Goal: Information Seeking & Learning: Learn about a topic

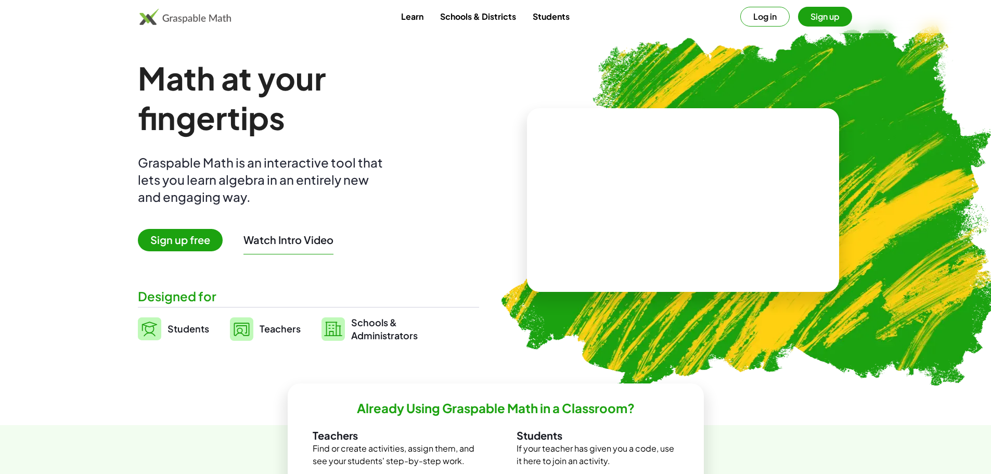
click at [810, 14] on button "Sign up" at bounding box center [825, 17] width 54 height 20
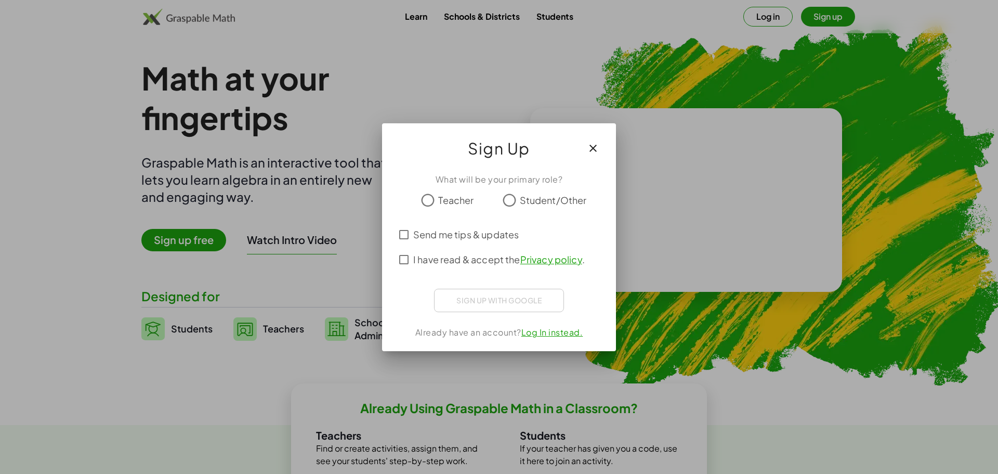
click at [466, 199] on span "Teacher" at bounding box center [455, 200] width 35 height 14
click at [465, 259] on span "I have read & accept the Privacy policy ." at bounding box center [499, 259] width 172 height 14
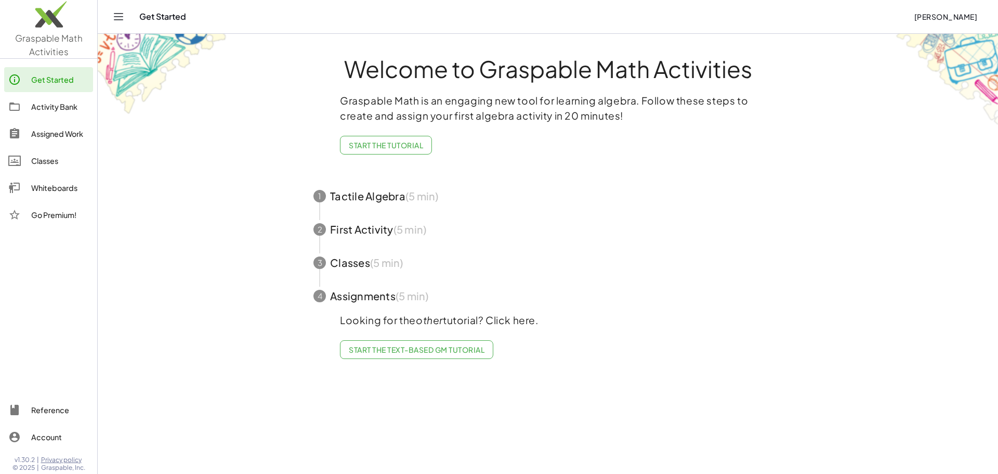
click at [22, 161] on div at bounding box center [19, 160] width 23 height 12
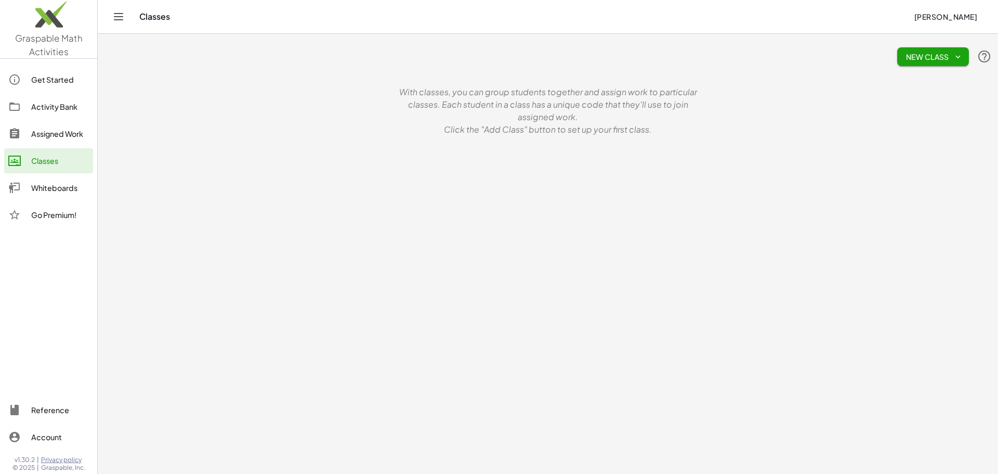
click at [910, 60] on span "New Class" at bounding box center [933, 56] width 55 height 9
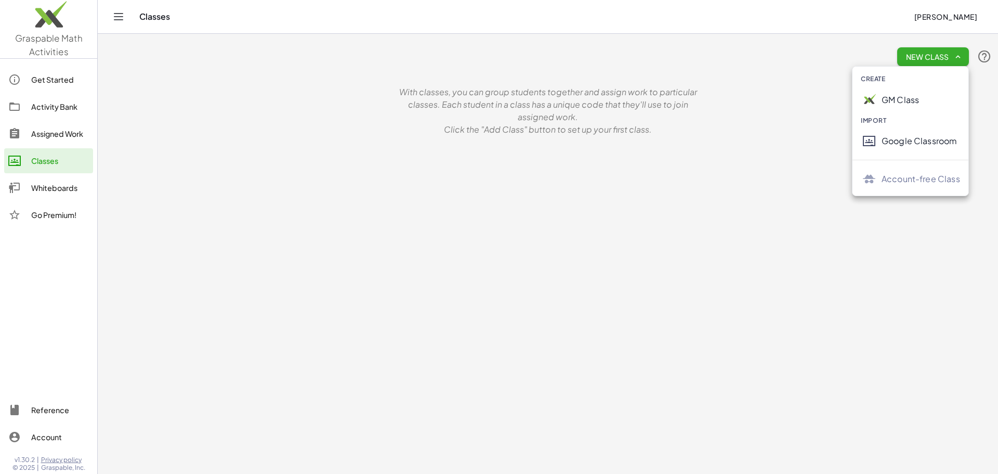
click at [909, 99] on div "GM Class" at bounding box center [921, 100] width 79 height 12
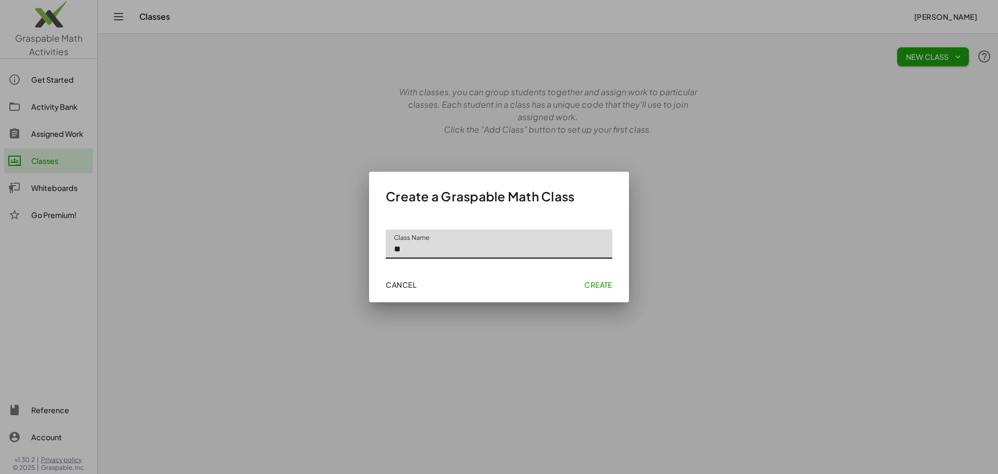
type input "*"
type input "**********"
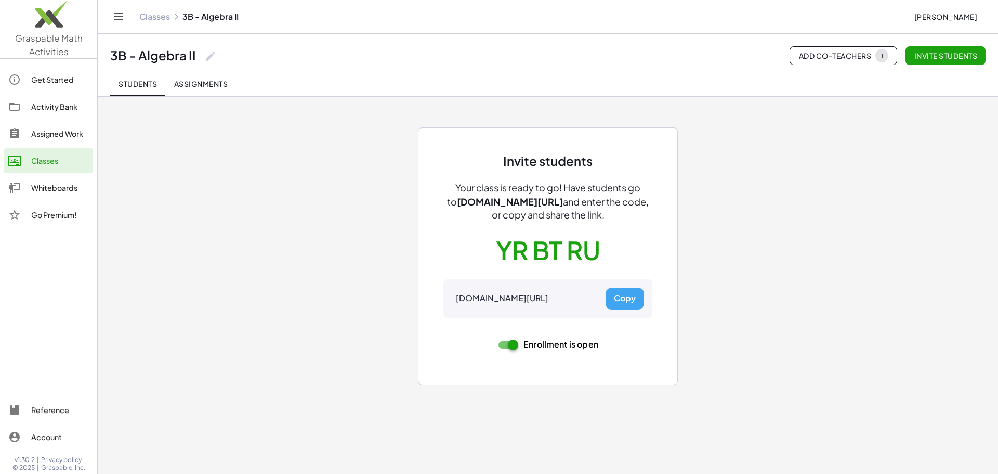
click at [201, 86] on span "Assignments" at bounding box center [201, 83] width 54 height 9
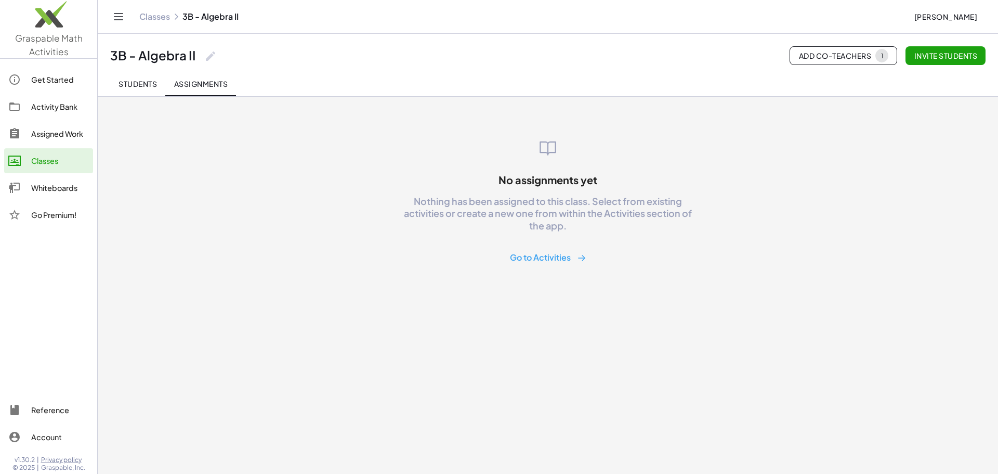
click at [526, 261] on button "Go to Activities" at bounding box center [548, 257] width 93 height 19
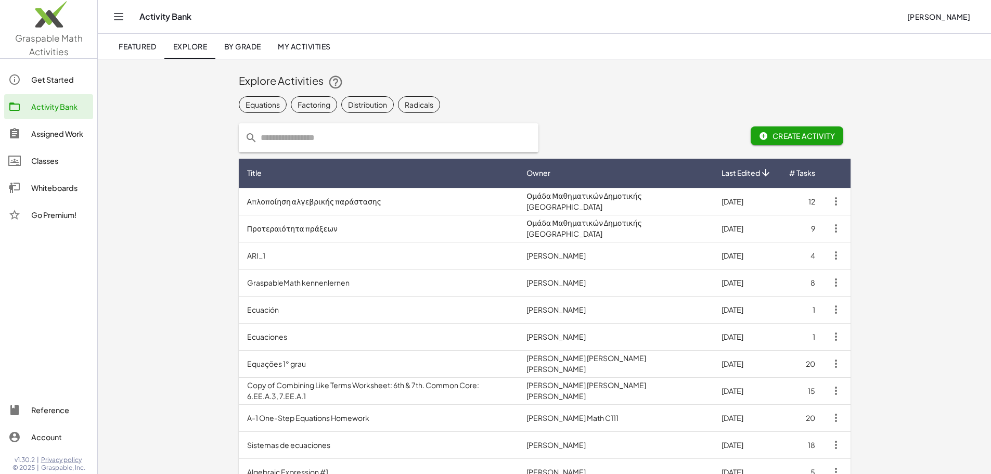
click at [320, 147] on input "text" at bounding box center [394, 137] width 275 height 29
type input "*********"
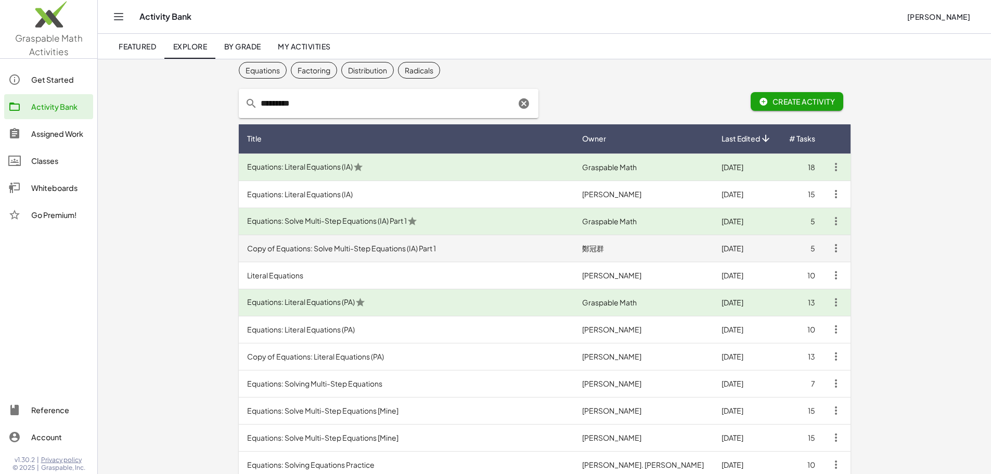
scroll to position [52, 0]
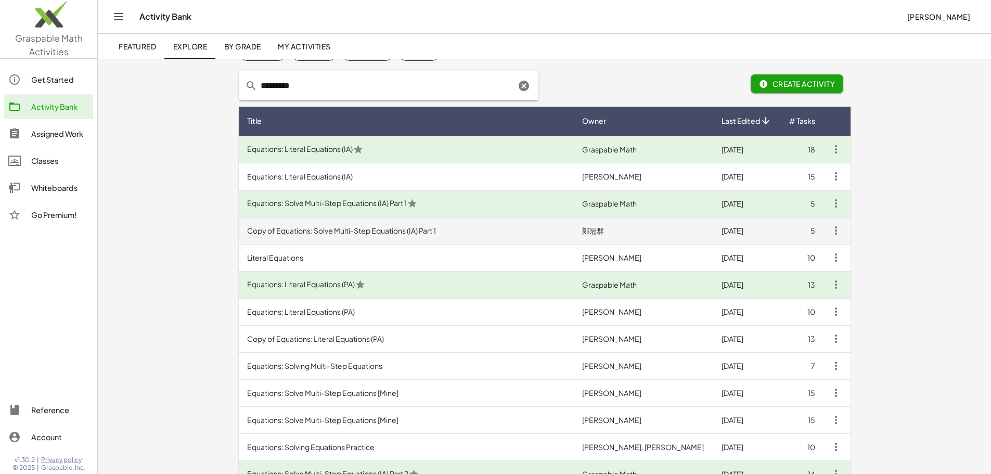
click at [301, 237] on td "Copy of Equations: Solve Multi-Step Equations (IA) Part 1" at bounding box center [406, 230] width 335 height 27
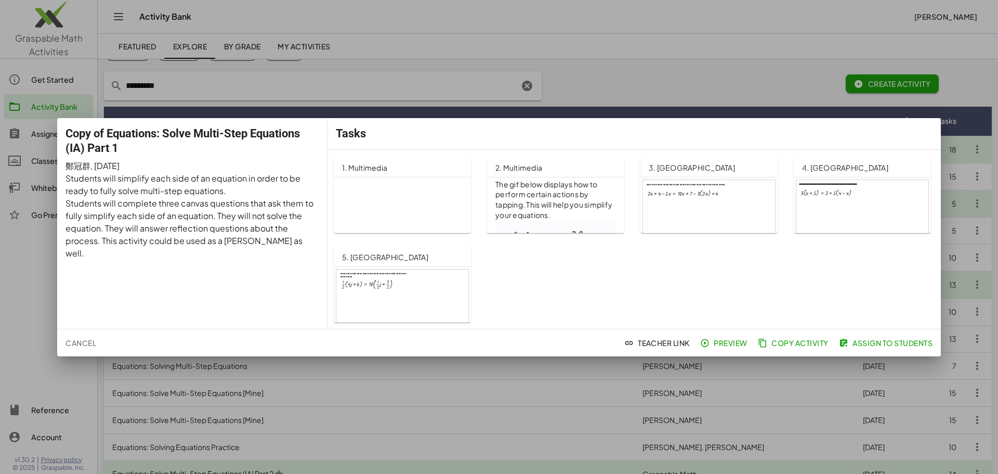
scroll to position [49, 0]
click at [435, 217] on p "Equations: Solve Multi-Step Equations (IA) Part 1" at bounding box center [429, 401] width 175 height 445
click at [792, 97] on div at bounding box center [499, 237] width 998 height 474
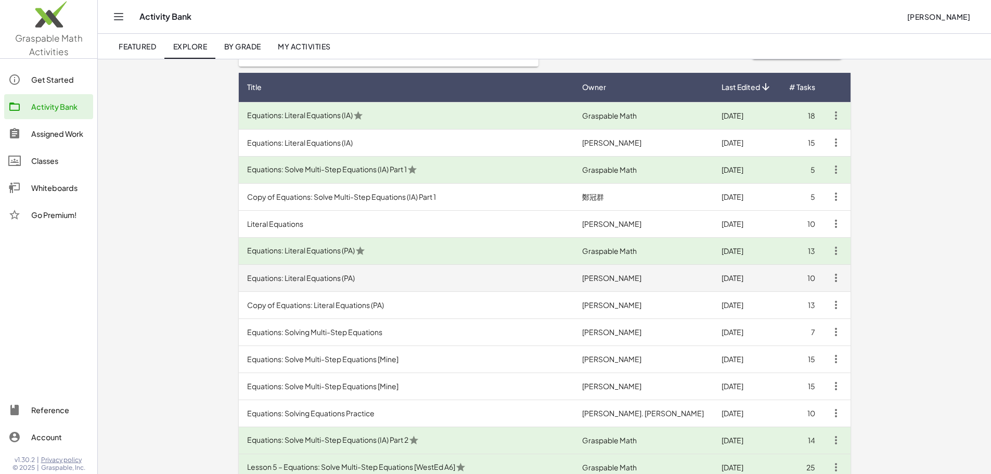
scroll to position [104, 0]
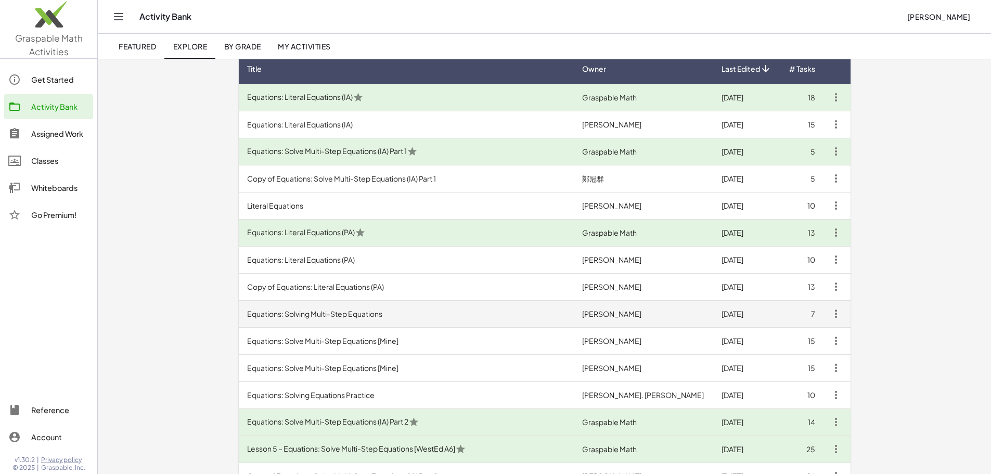
click at [360, 317] on td "Equations: Solving Multi-Step Equations" at bounding box center [406, 313] width 335 height 27
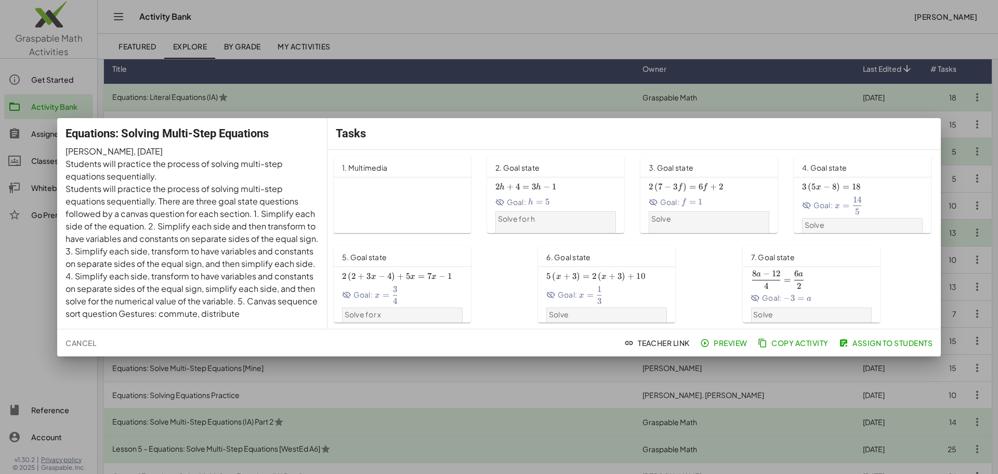
click at [410, 186] on p "Equations: Solve Multi-Step Equations" at bounding box center [429, 354] width 175 height 351
click at [697, 48] on div at bounding box center [499, 237] width 998 height 474
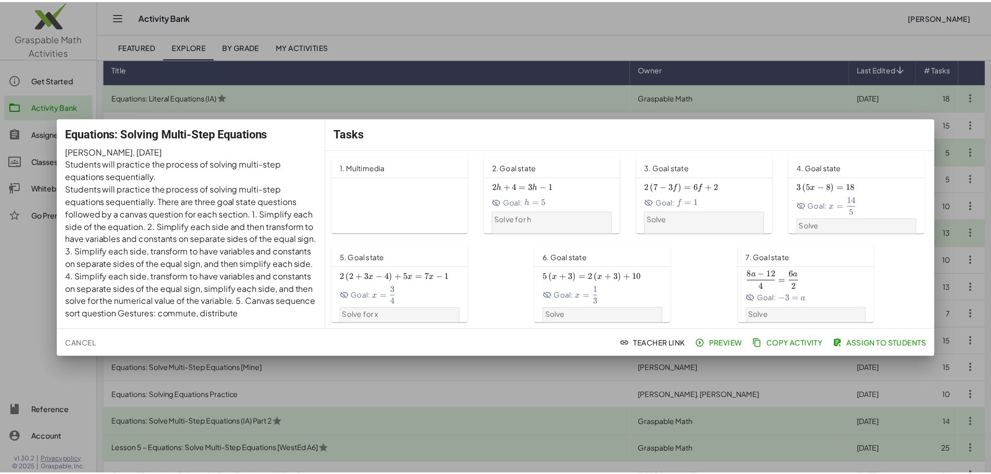
scroll to position [104, 0]
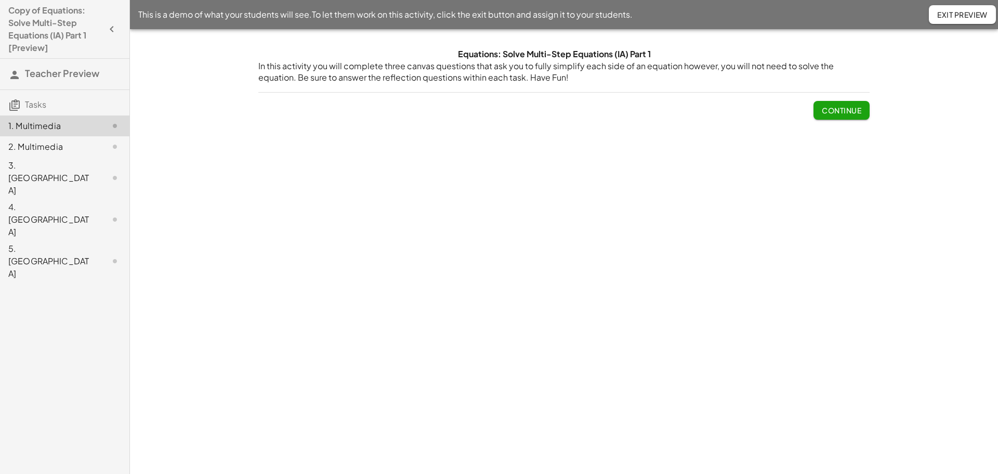
click at [823, 105] on button "Continue" at bounding box center [842, 110] width 56 height 19
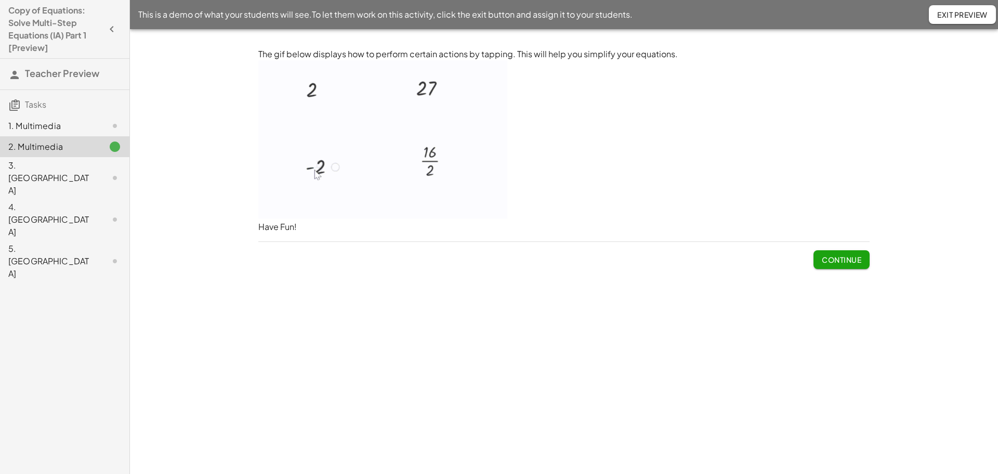
click at [846, 271] on div "The gif below displays how to perform certain actions by tapping. This will hel…" at bounding box center [564, 158] width 624 height 233
click at [848, 266] on button "Continue" at bounding box center [842, 259] width 56 height 19
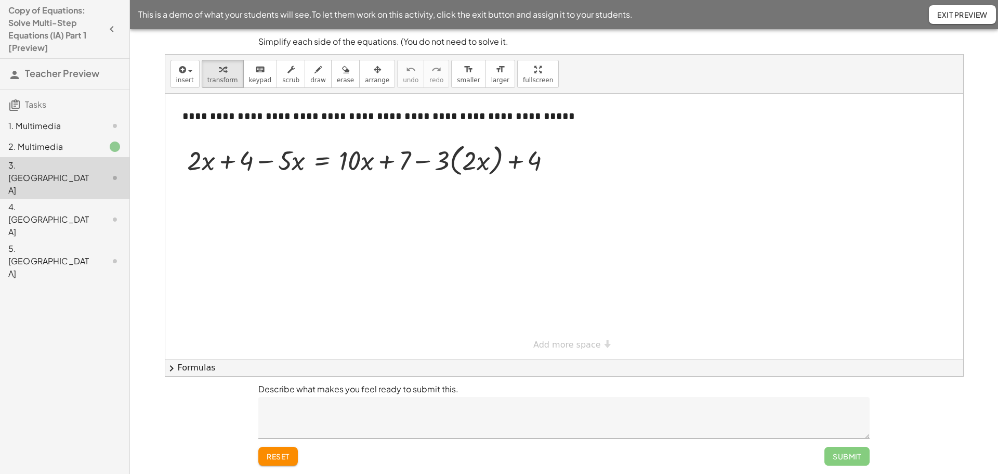
drag, startPoint x: 196, startPoint y: 207, endPoint x: 194, endPoint y: 226, distance: 18.7
click at [194, 227] on div at bounding box center [564, 227] width 798 height 266
click at [208, 165] on div at bounding box center [374, 160] width 383 height 40
click at [323, 188] on icon at bounding box center [322, 188] width 11 height 11
click at [302, 225] on div at bounding box center [564, 227] width 798 height 266
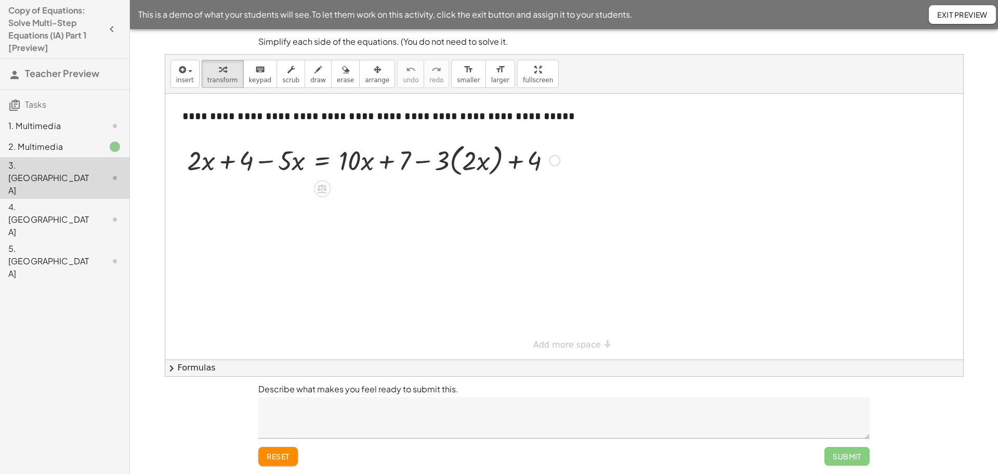
click at [282, 166] on div at bounding box center [374, 160] width 383 height 40
drag, startPoint x: 283, startPoint y: 164, endPoint x: 206, endPoint y: 175, distance: 78.2
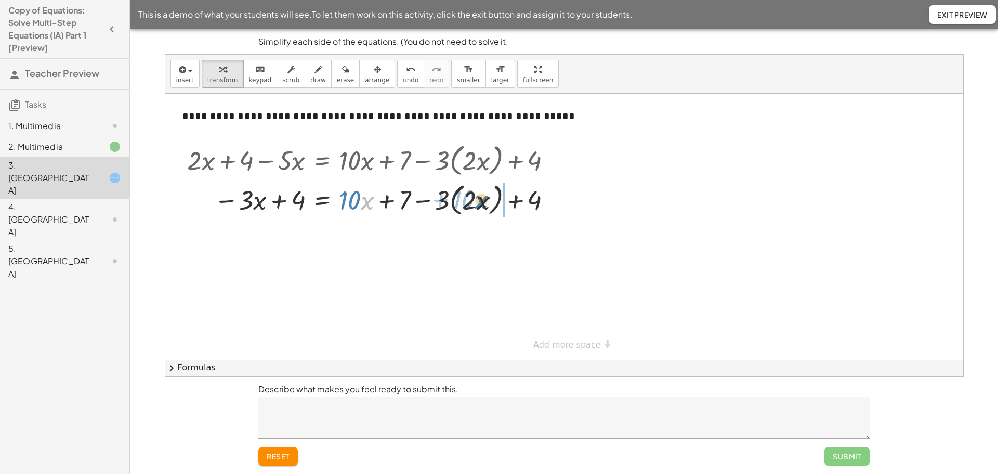
drag, startPoint x: 370, startPoint y: 203, endPoint x: 485, endPoint y: 202, distance: 114.4
click at [485, 202] on div at bounding box center [374, 199] width 383 height 40
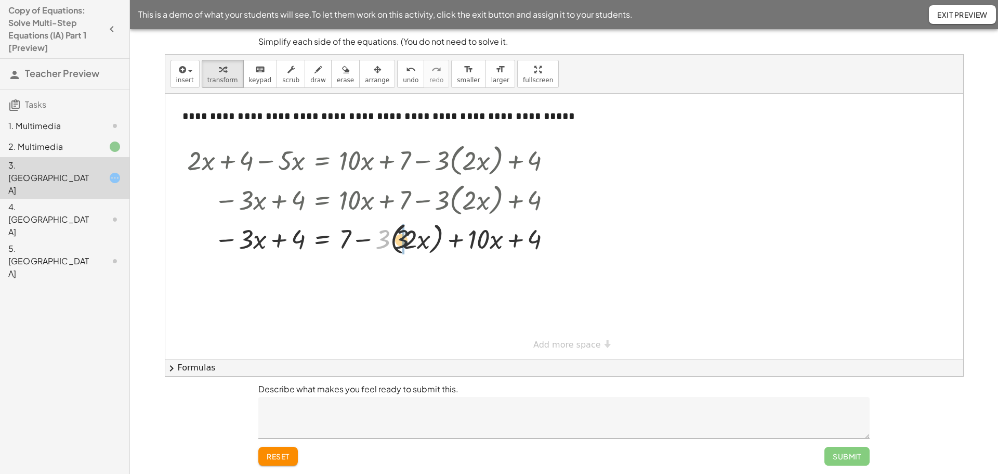
drag, startPoint x: 382, startPoint y: 239, endPoint x: 405, endPoint y: 239, distance: 23.4
click at [405, 239] on div at bounding box center [374, 238] width 383 height 40
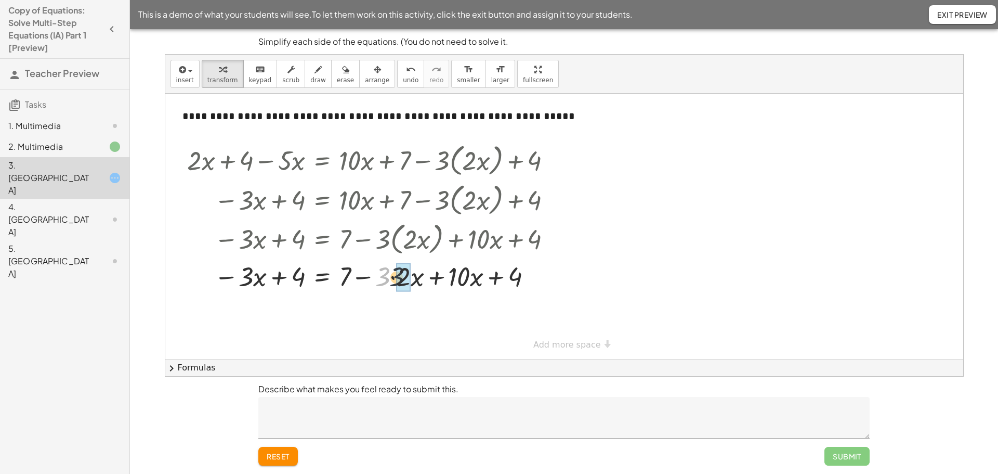
drag, startPoint x: 389, startPoint y: 273, endPoint x: 401, endPoint y: 274, distance: 11.5
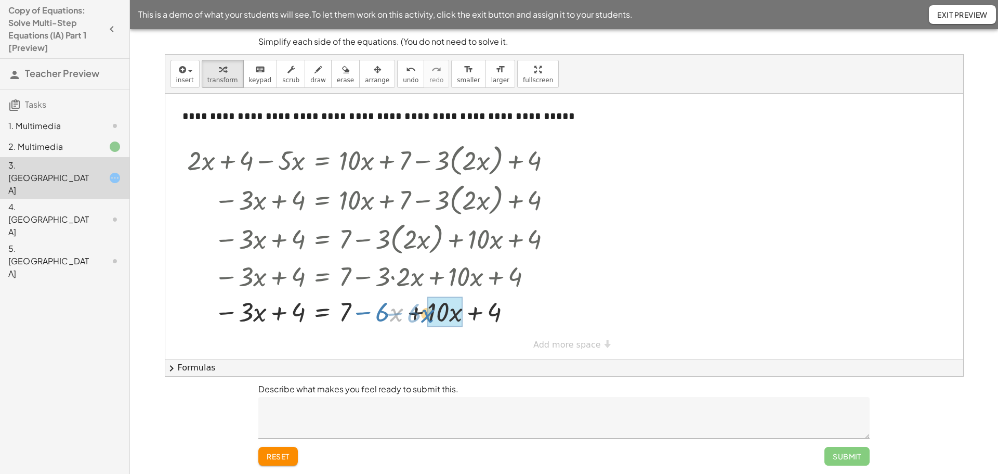
drag, startPoint x: 396, startPoint y: 311, endPoint x: 437, endPoint y: 313, distance: 41.6
drag, startPoint x: 382, startPoint y: 314, endPoint x: 347, endPoint y: 314, distance: 34.3
click at [347, 314] on div at bounding box center [374, 310] width 383 height 35
drag, startPoint x: 348, startPoint y: 313, endPoint x: 444, endPoint y: 313, distance: 95.7
click at [444, 313] on div at bounding box center [374, 310] width 383 height 35
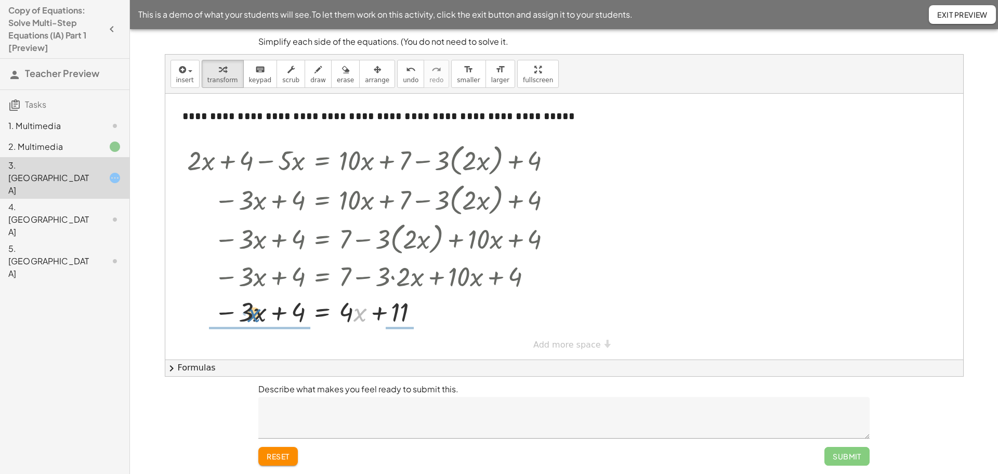
drag, startPoint x: 355, startPoint y: 313, endPoint x: 248, endPoint y: 313, distance: 107.1
click at [248, 313] on div at bounding box center [374, 310] width 383 height 35
drag, startPoint x: 386, startPoint y: 322, endPoint x: 350, endPoint y: 312, distance: 37.4
click at [350, 312] on div at bounding box center [374, 310] width 383 height 52
click at [358, 324] on div at bounding box center [374, 310] width 383 height 52
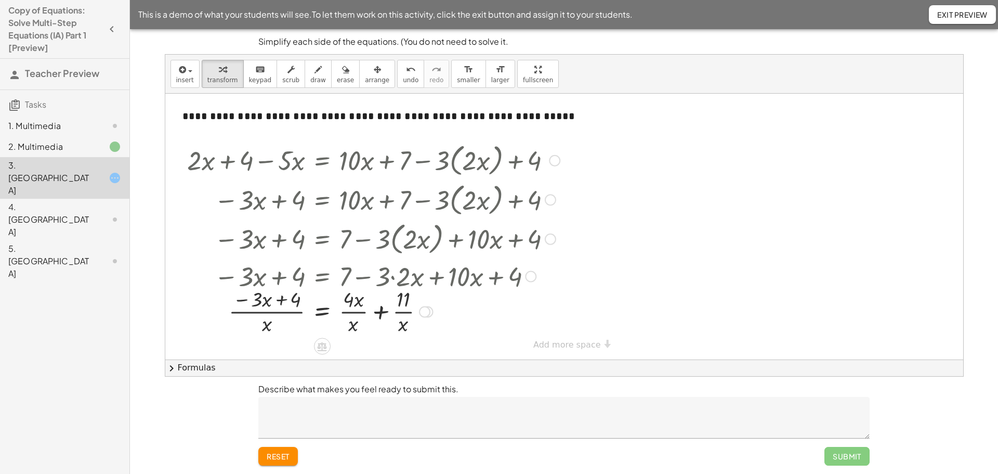
click at [360, 306] on div at bounding box center [374, 310] width 383 height 52
drag, startPoint x: 362, startPoint y: 327, endPoint x: 369, endPoint y: 300, distance: 28.5
click at [369, 300] on div at bounding box center [374, 310] width 383 height 52
drag, startPoint x: 393, startPoint y: 314, endPoint x: 398, endPoint y: 305, distance: 10.3
click at [398, 305] on div at bounding box center [374, 310] width 383 height 52
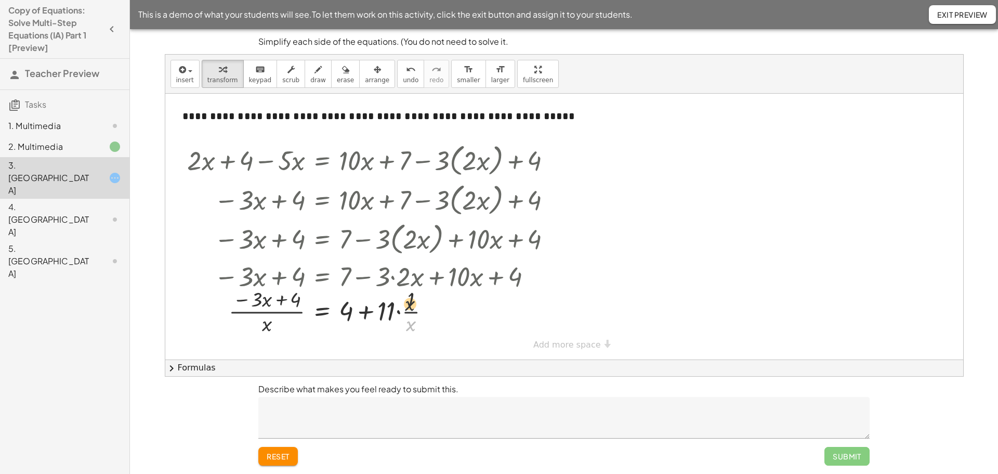
drag, startPoint x: 411, startPoint y: 329, endPoint x: 410, endPoint y: 305, distance: 23.4
click at [410, 305] on div at bounding box center [374, 310] width 383 height 52
click at [403, 79] on span "undo" at bounding box center [411, 79] width 16 height 7
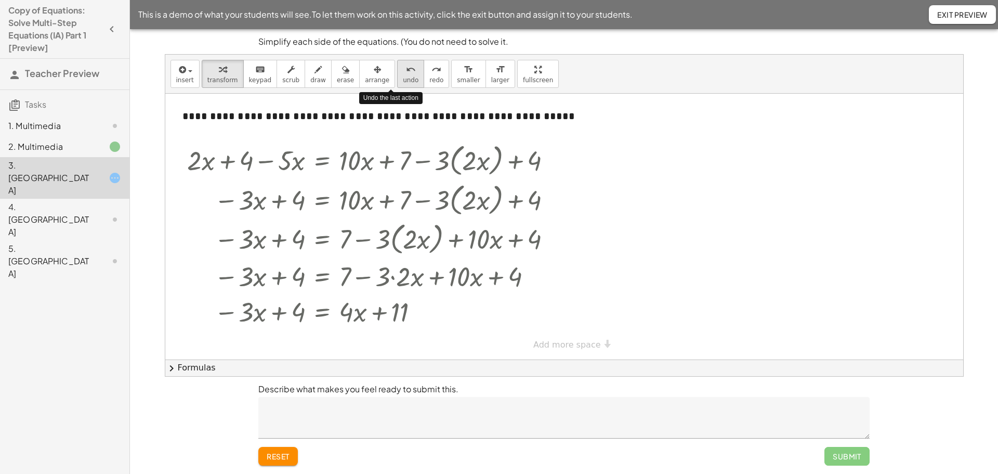
click at [403, 79] on span "undo" at bounding box center [411, 79] width 16 height 7
drag, startPoint x: 357, startPoint y: 318, endPoint x: 352, endPoint y: 318, distance: 5.2
click at [352, 318] on div at bounding box center [369, 310] width 402 height 35
drag, startPoint x: 358, startPoint y: 323, endPoint x: 349, endPoint y: 307, distance: 18.4
click at [349, 306] on div at bounding box center [369, 310] width 402 height 35
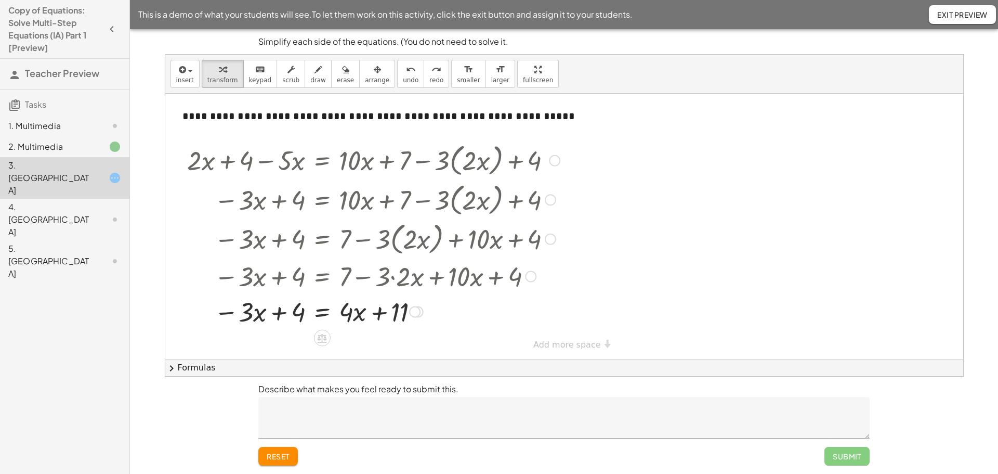
click at [328, 337] on icon at bounding box center [322, 337] width 11 height 11
click at [435, 335] on div at bounding box center [564, 227] width 798 height 266
drag, startPoint x: 303, startPoint y: 315, endPoint x: 411, endPoint y: 313, distance: 108.7
click at [411, 313] on div at bounding box center [369, 310] width 402 height 35
drag, startPoint x: 353, startPoint y: 315, endPoint x: 282, endPoint y: 313, distance: 71.3
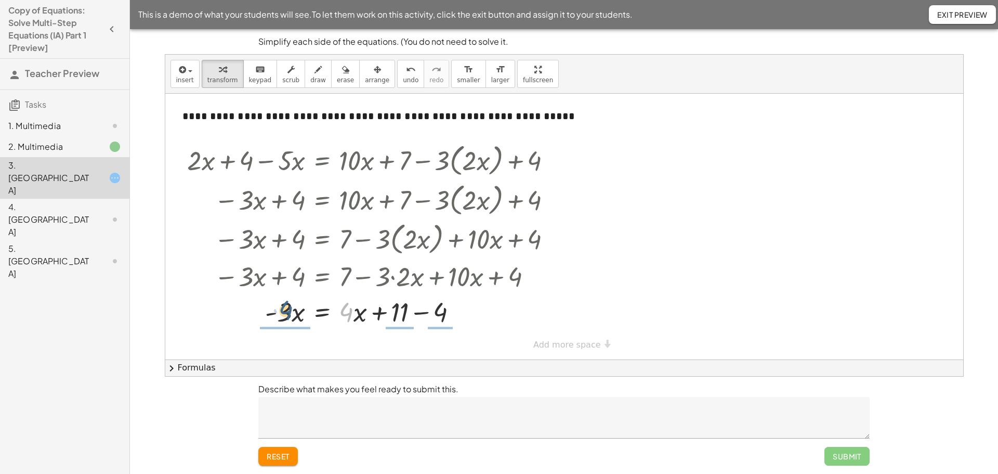
click at [282, 313] on div at bounding box center [374, 310] width 383 height 35
drag, startPoint x: 345, startPoint y: 314, endPoint x: 278, endPoint y: 308, distance: 67.9
click at [278, 308] on div at bounding box center [374, 310] width 383 height 52
drag, startPoint x: 294, startPoint y: 320, endPoint x: 266, endPoint y: 313, distance: 28.5
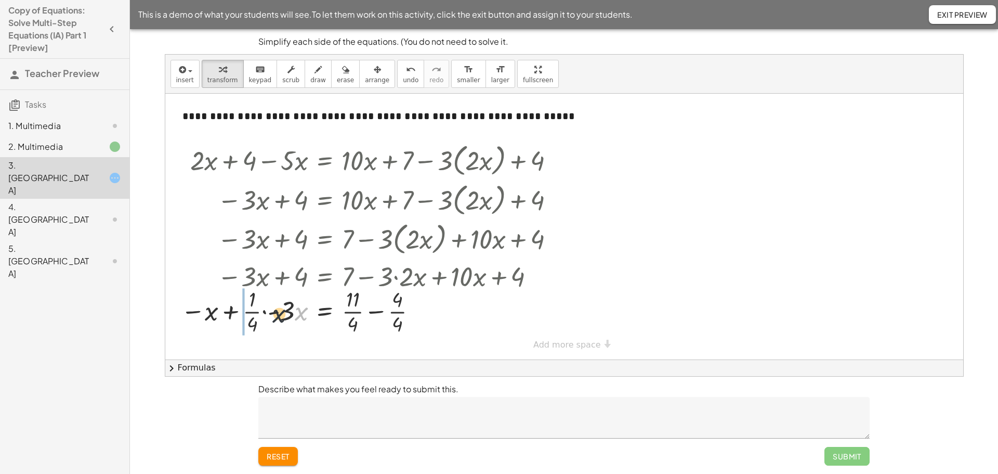
drag, startPoint x: 295, startPoint y: 319, endPoint x: 231, endPoint y: 320, distance: 64.0
click at [231, 321] on div at bounding box center [372, 310] width 393 height 52
click at [400, 79] on button "undo undo" at bounding box center [410, 74] width 27 height 28
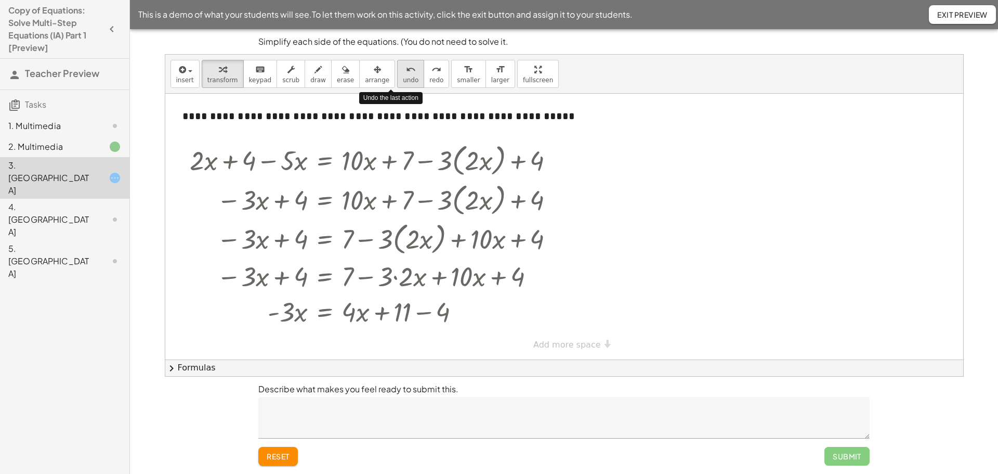
click at [400, 79] on button "undo undo" at bounding box center [410, 74] width 27 height 28
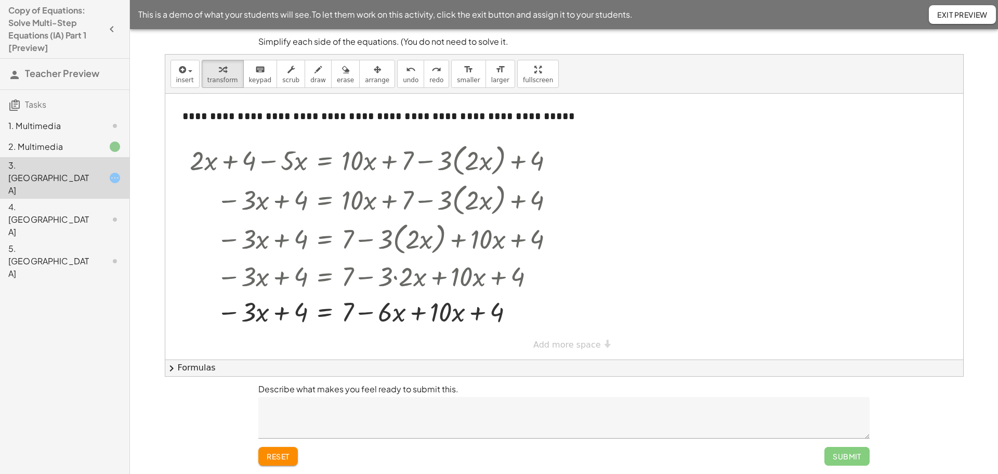
click at [69, 176] on div "3. Canvas" at bounding box center [64, 178] width 129 height 42
click at [70, 201] on div "4. Canvas" at bounding box center [50, 219] width 84 height 37
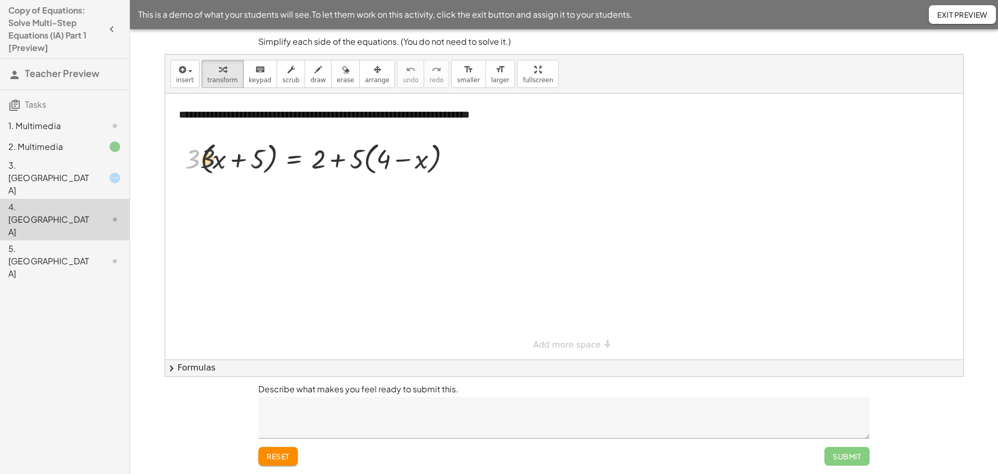
drag, startPoint x: 192, startPoint y: 164, endPoint x: 208, endPoint y: 163, distance: 15.6
click at [208, 163] on div at bounding box center [322, 158] width 284 height 40
drag, startPoint x: 197, startPoint y: 158, endPoint x: 262, endPoint y: 160, distance: 65.5
click at [262, 160] on div at bounding box center [322, 158] width 284 height 40
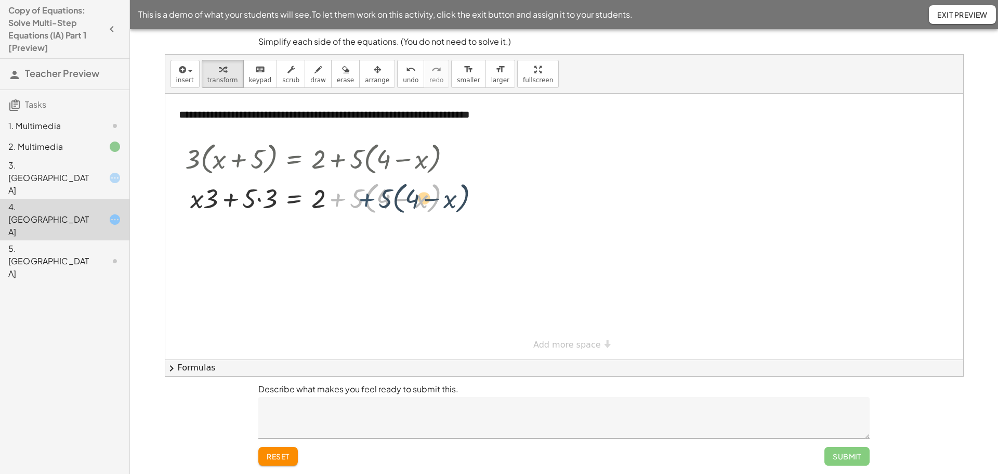
drag, startPoint x: 349, startPoint y: 198, endPoint x: 379, endPoint y: 198, distance: 29.6
click at [379, 198] on div at bounding box center [322, 198] width 284 height 40
drag, startPoint x: 358, startPoint y: 201, endPoint x: 396, endPoint y: 199, distance: 38.0
click at [396, 199] on div at bounding box center [322, 198] width 284 height 40
drag, startPoint x: 355, startPoint y: 164, endPoint x: 377, endPoint y: 159, distance: 22.6
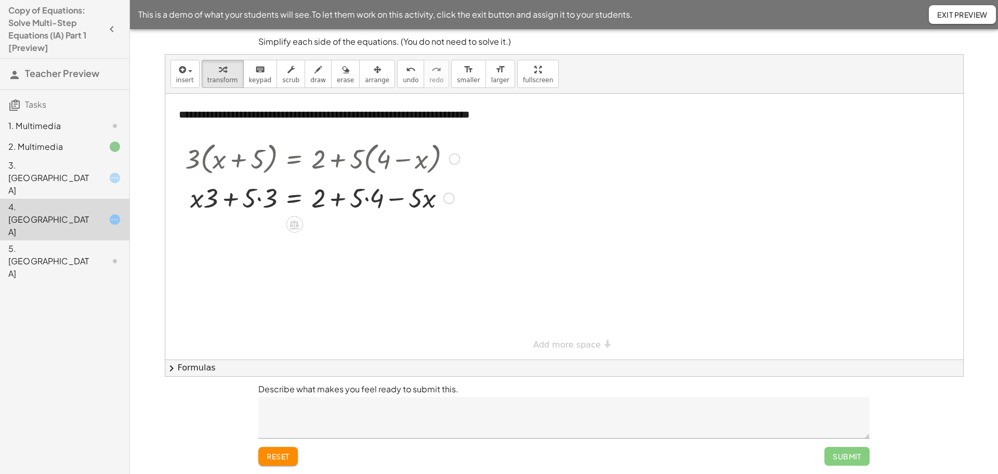
click at [377, 159] on div at bounding box center [322, 158] width 284 height 40
drag, startPoint x: 316, startPoint y: 202, endPoint x: 351, endPoint y: 198, distance: 35.1
click at [351, 198] on div at bounding box center [322, 196] width 284 height 35
click at [368, 202] on div at bounding box center [322, 196] width 284 height 35
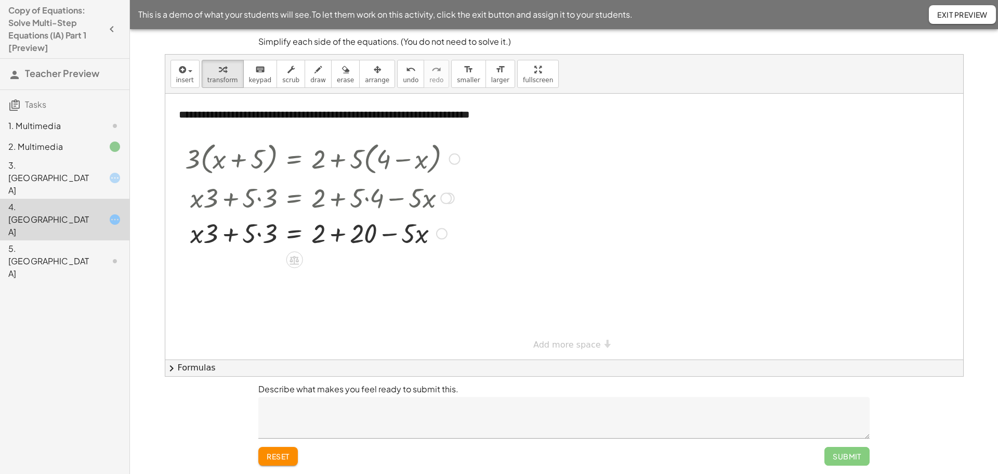
click at [274, 236] on div at bounding box center [322, 232] width 284 height 35
drag, startPoint x: 264, startPoint y: 231, endPoint x: 367, endPoint y: 227, distance: 103.0
click at [367, 227] on div at bounding box center [322, 232] width 284 height 35
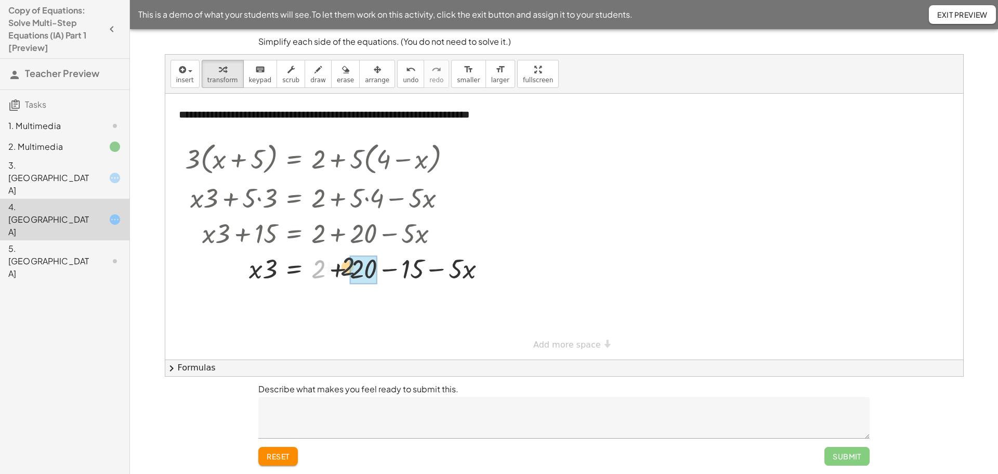
drag, startPoint x: 314, startPoint y: 272, endPoint x: 352, endPoint y: 270, distance: 38.6
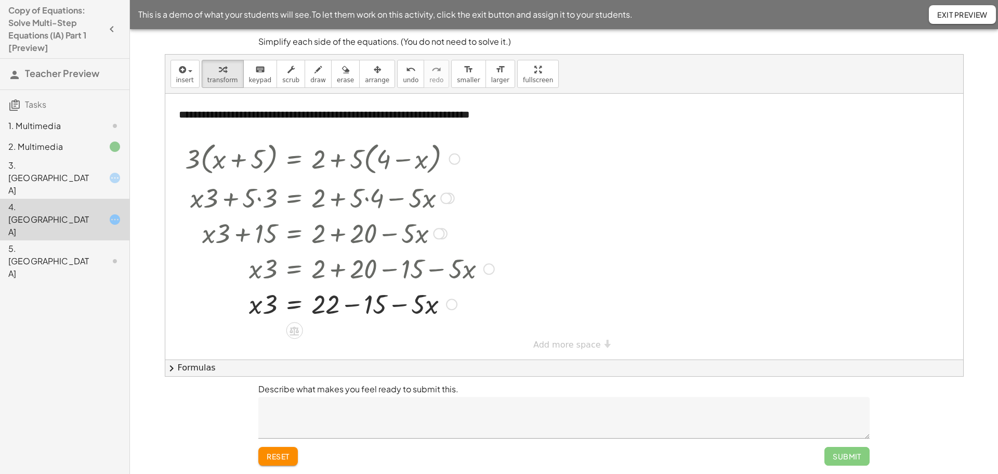
drag, startPoint x: 323, startPoint y: 274, endPoint x: 333, endPoint y: 274, distance: 9.9
click at [333, 274] on div at bounding box center [339, 267] width 319 height 35
drag, startPoint x: 336, startPoint y: 305, endPoint x: 364, endPoint y: 305, distance: 27.6
click at [364, 305] on div at bounding box center [339, 302] width 319 height 35
drag, startPoint x: 329, startPoint y: 304, endPoint x: 374, endPoint y: 303, distance: 45.2
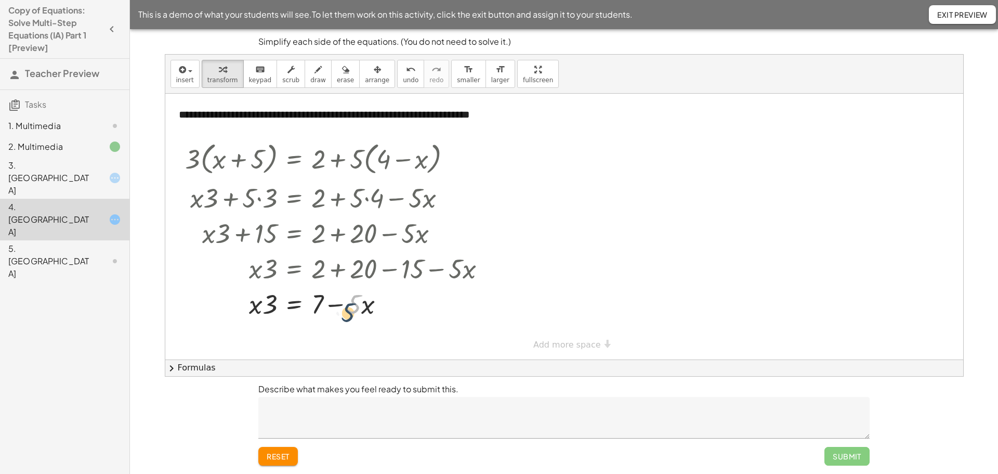
click at [351, 311] on div at bounding box center [339, 302] width 319 height 35
drag, startPoint x: 356, startPoint y: 305, endPoint x: 364, endPoint y: 310, distance: 9.5
click at [364, 310] on div at bounding box center [339, 302] width 319 height 35
drag, startPoint x: 381, startPoint y: 318, endPoint x: 364, endPoint y: 311, distance: 18.2
click at [360, 307] on div at bounding box center [339, 302] width 319 height 35
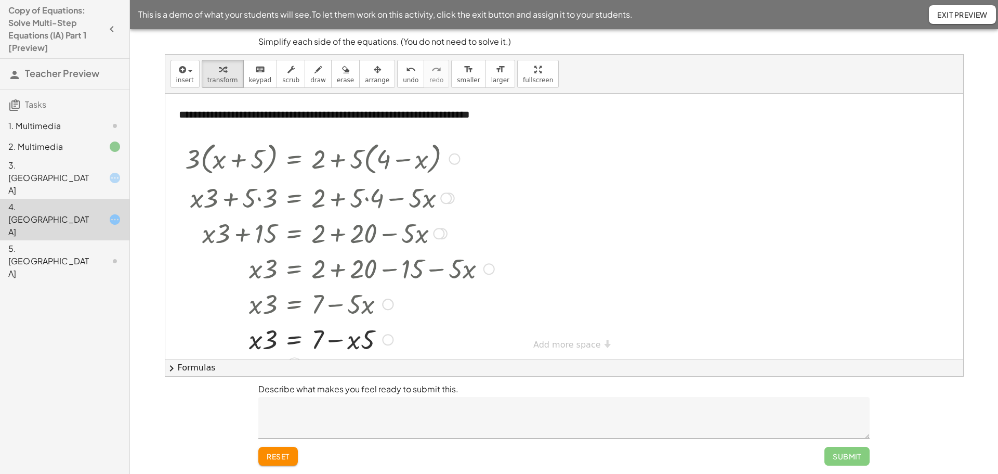
click at [367, 308] on div at bounding box center [339, 302] width 319 height 35
click at [363, 339] on div at bounding box center [339, 338] width 319 height 35
click at [364, 344] on div at bounding box center [339, 338] width 319 height 35
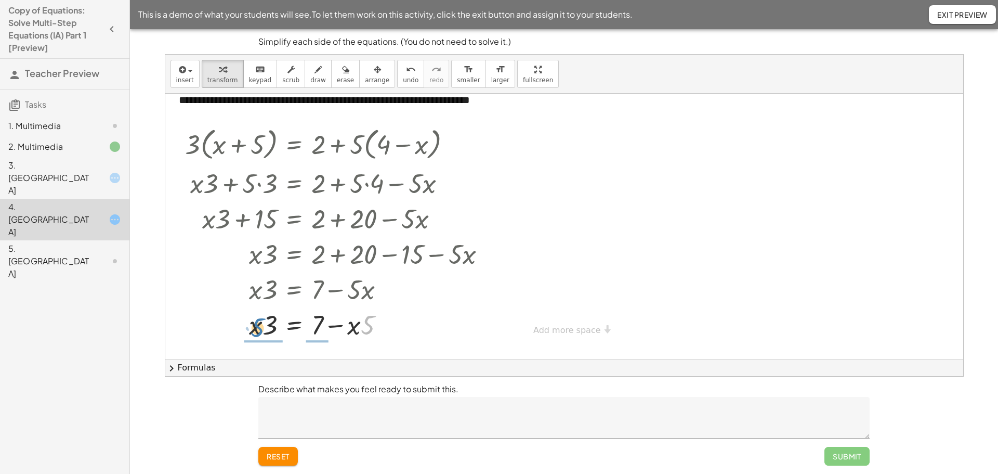
drag, startPoint x: 367, startPoint y: 326, endPoint x: 254, endPoint y: 326, distance: 112.3
click at [254, 326] on div at bounding box center [339, 323] width 319 height 35
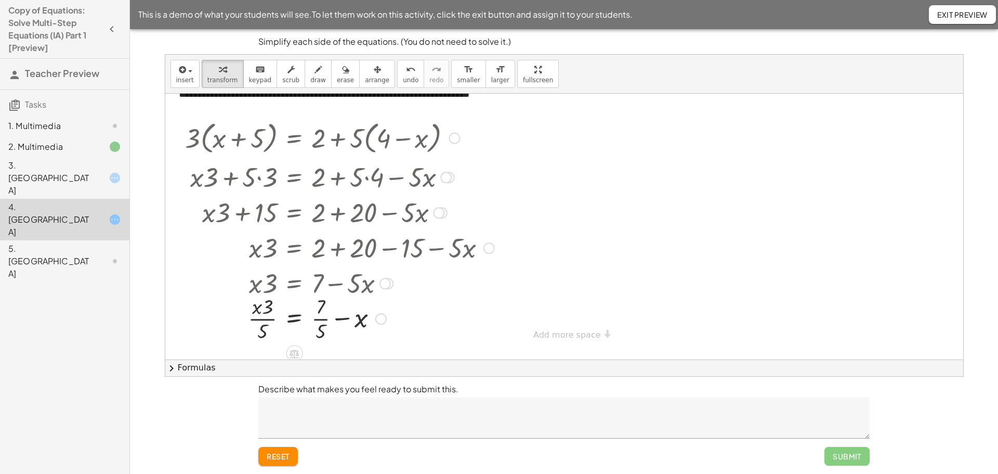
scroll to position [23, 0]
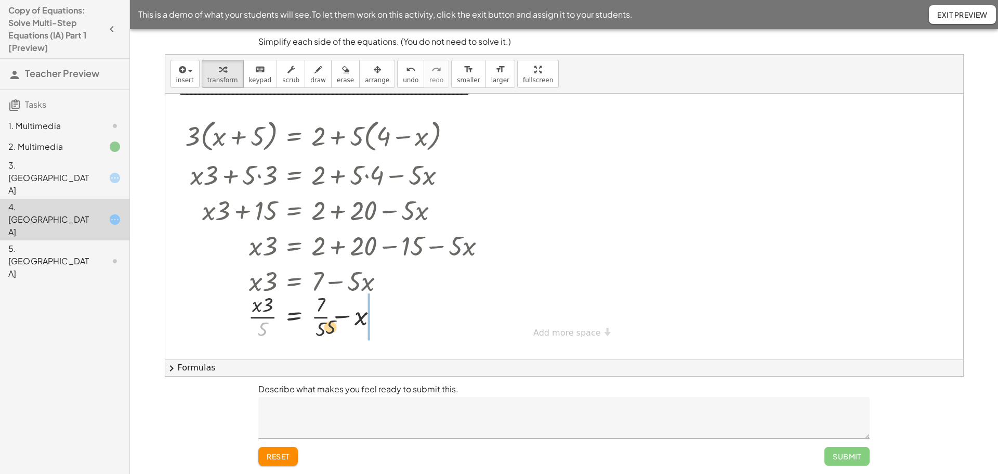
drag, startPoint x: 268, startPoint y: 325, endPoint x: 359, endPoint y: 317, distance: 91.4
click at [359, 317] on div at bounding box center [339, 316] width 319 height 52
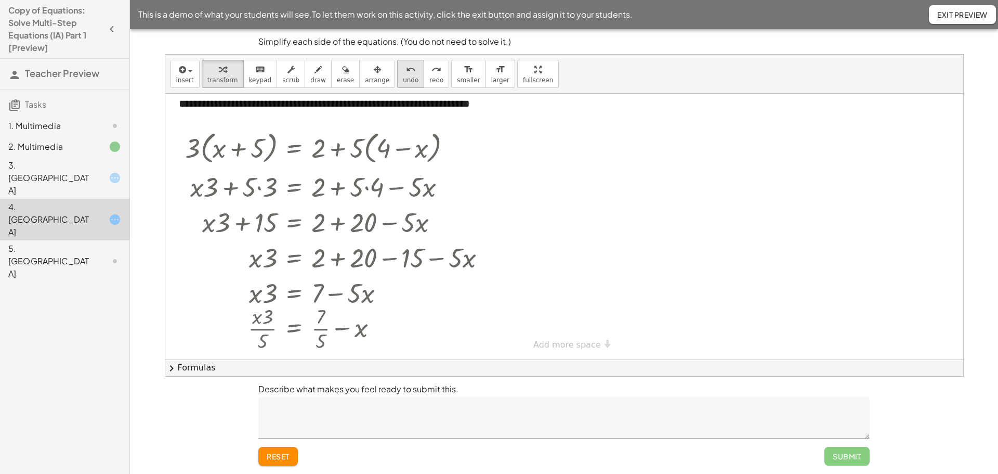
click at [403, 75] on div "undo" at bounding box center [411, 69] width 16 height 12
drag, startPoint x: 261, startPoint y: 297, endPoint x: 379, endPoint y: 306, distance: 118.4
click at [379, 306] on div at bounding box center [339, 292] width 319 height 35
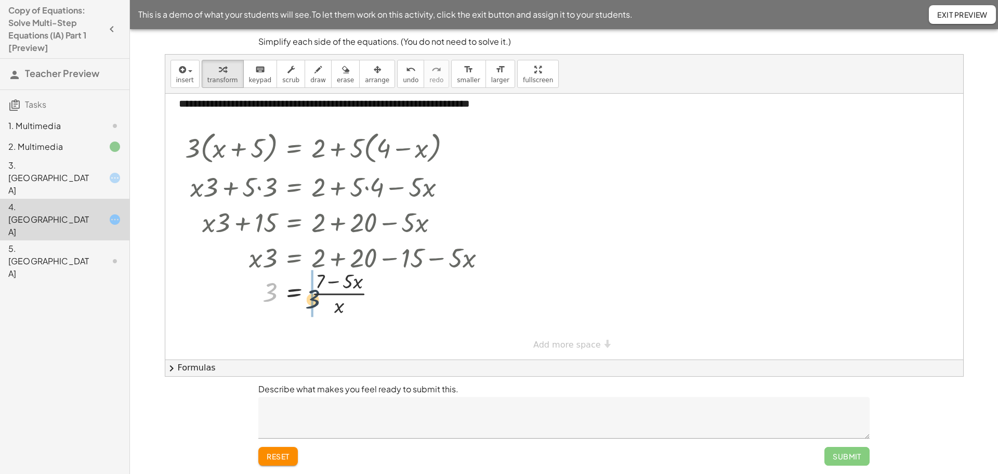
drag, startPoint x: 271, startPoint y: 297, endPoint x: 335, endPoint y: 300, distance: 64.0
click at [335, 300] on div at bounding box center [339, 292] width 319 height 52
drag, startPoint x: 379, startPoint y: 293, endPoint x: 349, endPoint y: 302, distance: 31.6
click at [349, 302] on div at bounding box center [339, 292] width 319 height 52
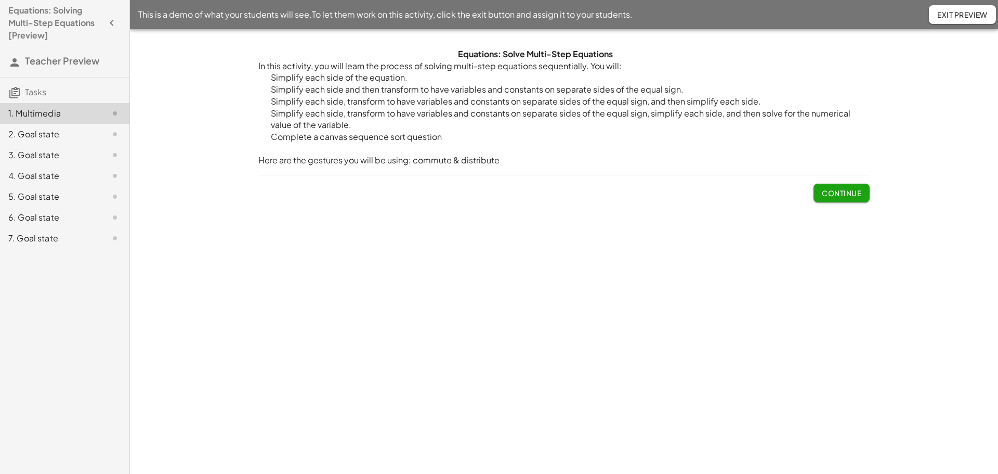
click at [812, 191] on div "Continue" at bounding box center [563, 188] width 611 height 27
click at [831, 191] on span "Continue" at bounding box center [842, 192] width 40 height 9
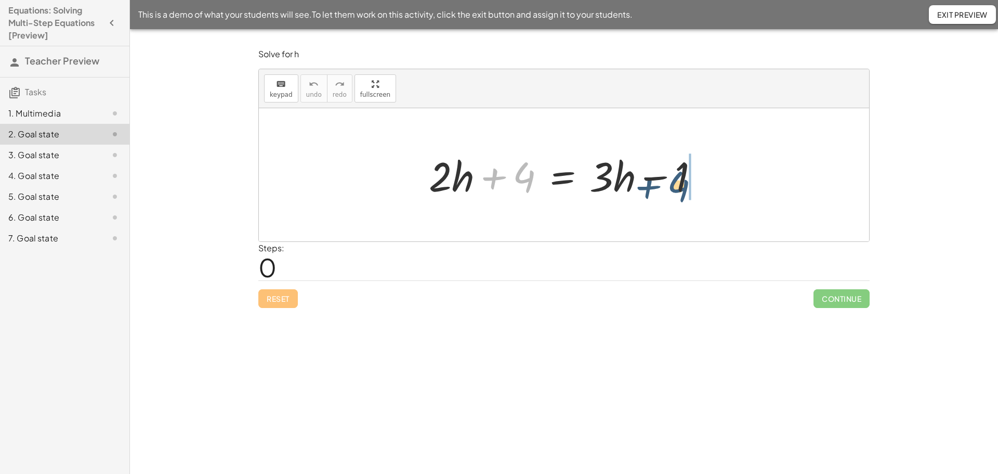
drag, startPoint x: 523, startPoint y: 184, endPoint x: 681, endPoint y: 193, distance: 158.8
click at [681, 193] on div at bounding box center [568, 175] width 289 height 54
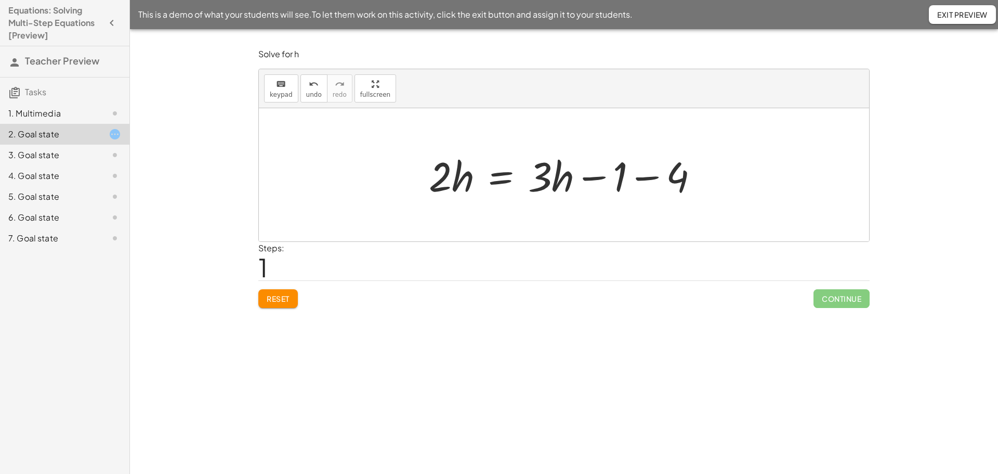
click at [622, 174] on div at bounding box center [568, 175] width 289 height 54
drag, startPoint x: 663, startPoint y: 183, endPoint x: 629, endPoint y: 183, distance: 34.3
click at [627, 182] on div at bounding box center [568, 175] width 289 height 54
drag, startPoint x: 692, startPoint y: 185, endPoint x: 629, endPoint y: 188, distance: 63.5
click at [629, 188] on div at bounding box center [568, 175] width 289 height 54
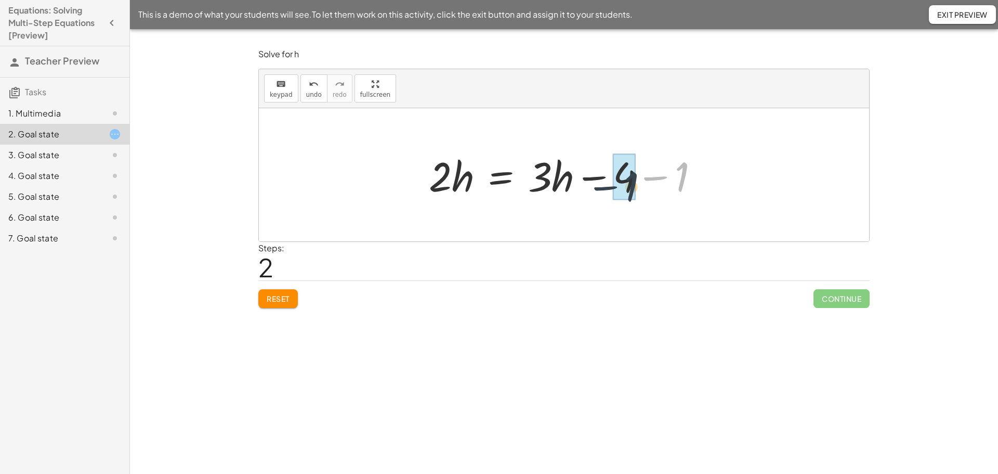
drag, startPoint x: 684, startPoint y: 175, endPoint x: 630, endPoint y: 185, distance: 54.4
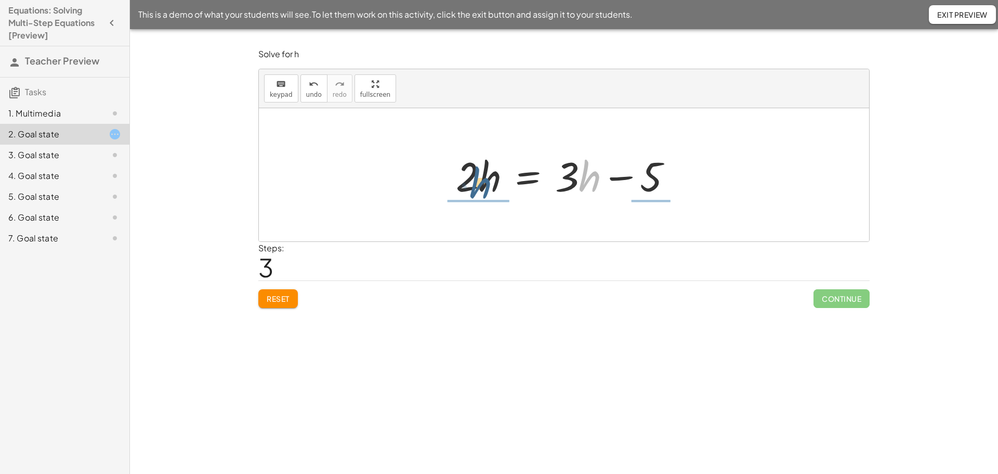
drag, startPoint x: 590, startPoint y: 183, endPoint x: 477, endPoint y: 190, distance: 113.6
click at [477, 190] on div at bounding box center [568, 175] width 235 height 54
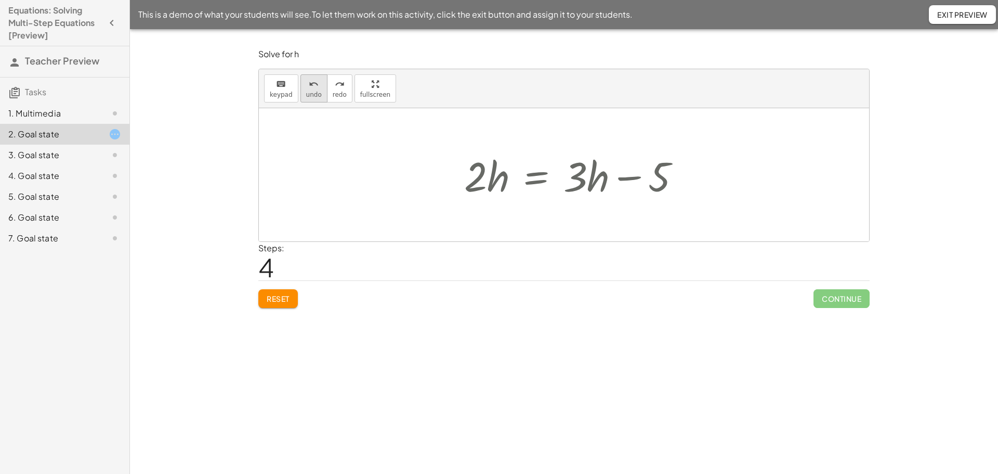
click at [313, 86] on icon "undo" at bounding box center [314, 84] width 10 height 12
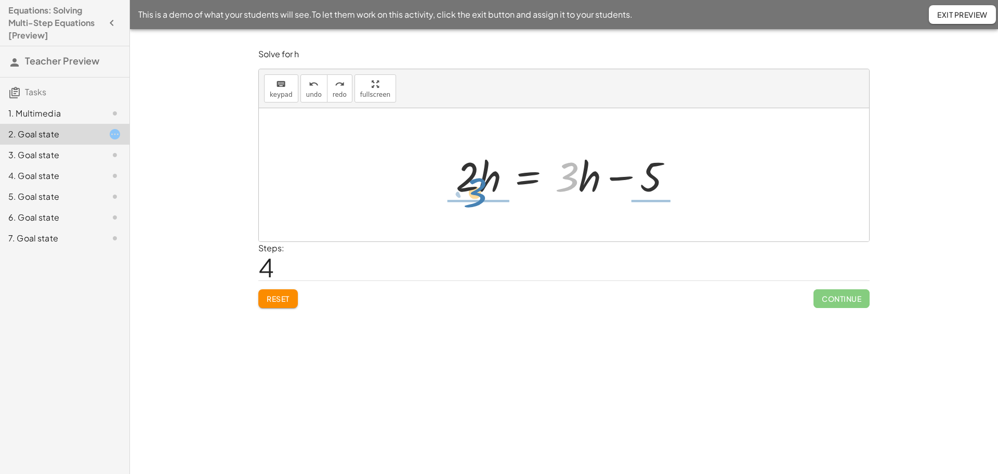
drag, startPoint x: 572, startPoint y: 182, endPoint x: 478, endPoint y: 197, distance: 95.3
click at [478, 197] on div at bounding box center [568, 175] width 235 height 54
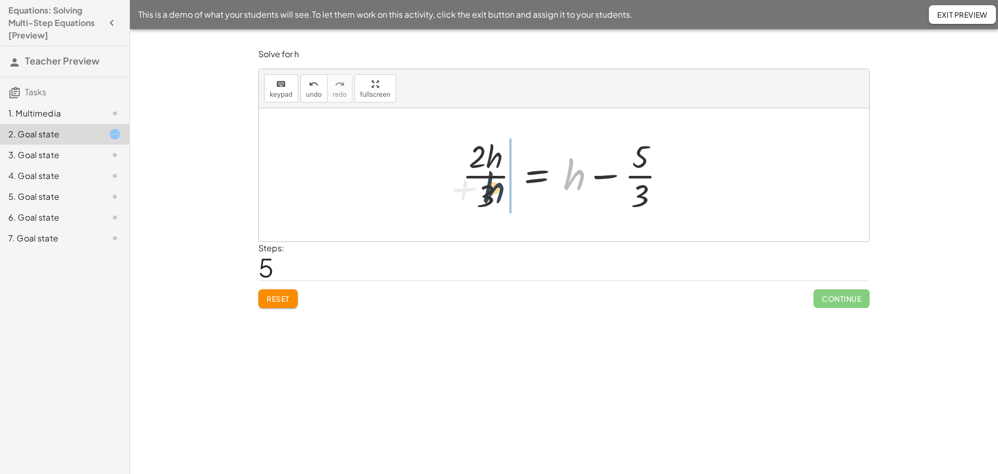
drag, startPoint x: 566, startPoint y: 178, endPoint x: 466, endPoint y: 164, distance: 100.3
click at [466, 164] on div at bounding box center [568, 175] width 223 height 80
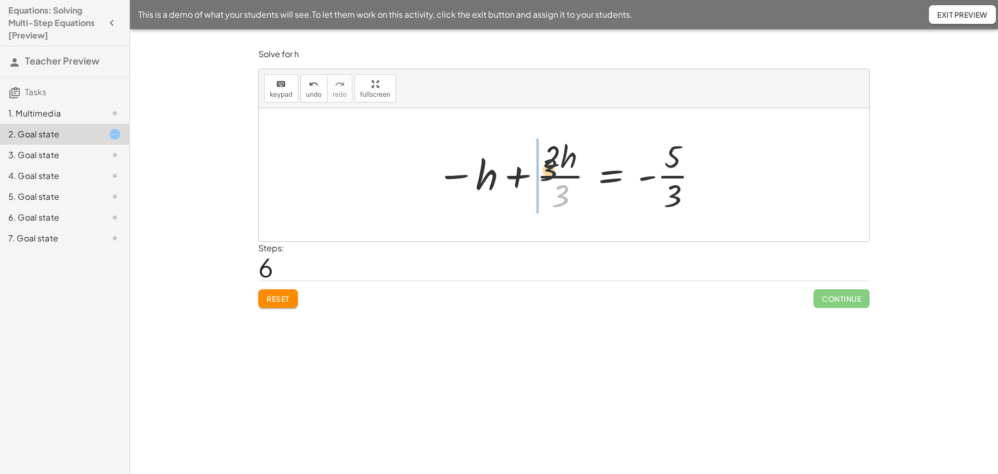
drag, startPoint x: 557, startPoint y: 193, endPoint x: 531, endPoint y: 155, distance: 46.0
click at [531, 155] on div at bounding box center [569, 175] width 274 height 80
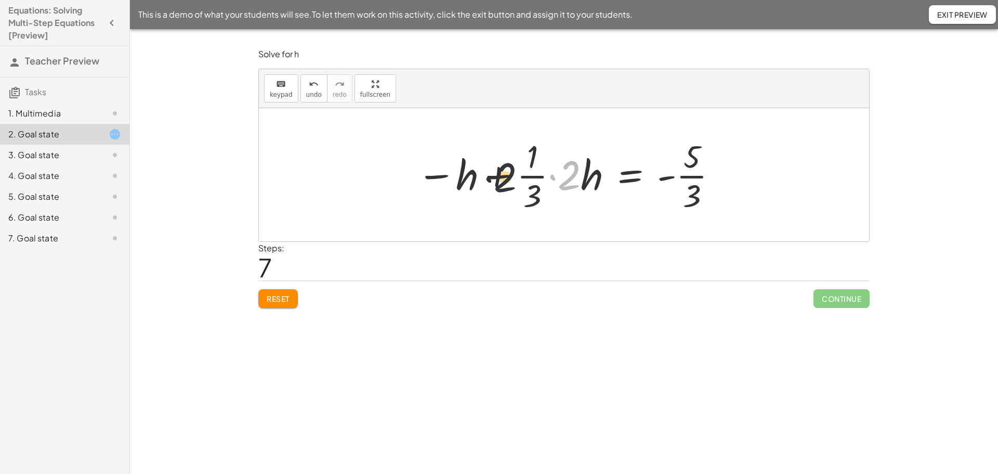
drag, startPoint x: 576, startPoint y: 181, endPoint x: 494, endPoint y: 181, distance: 81.1
click at [494, 181] on div at bounding box center [568, 175] width 313 height 80
drag, startPoint x: 583, startPoint y: 179, endPoint x: 452, endPoint y: 173, distance: 131.2
click at [452, 173] on div at bounding box center [568, 175] width 313 height 80
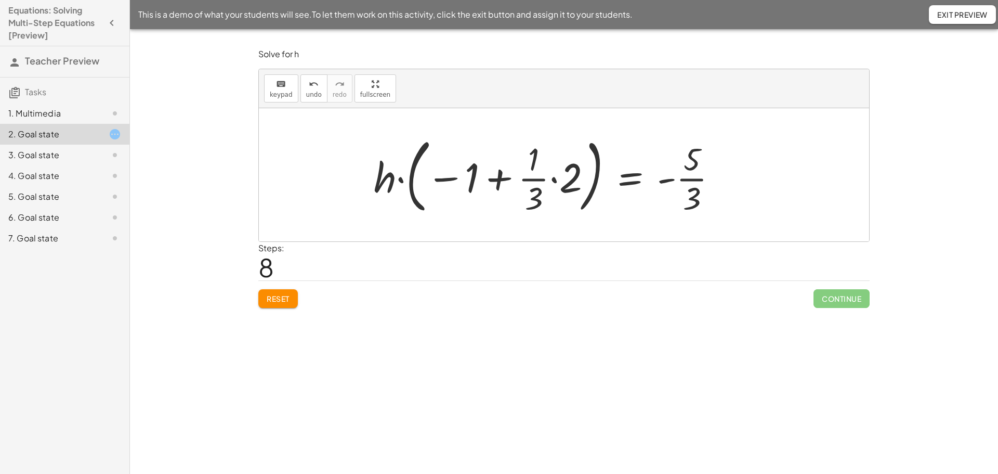
drag, startPoint x: 570, startPoint y: 184, endPoint x: 501, endPoint y: 180, distance: 69.3
click at [501, 180] on div at bounding box center [550, 175] width 362 height 86
